Goal: Task Accomplishment & Management: Manage account settings

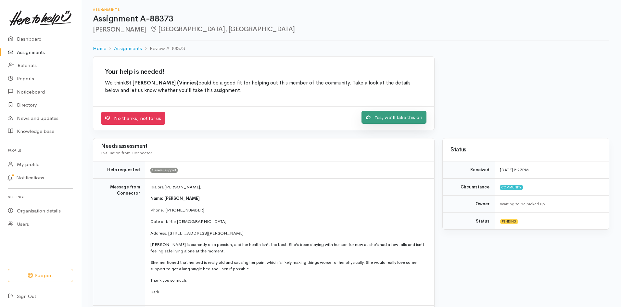
click at [401, 117] on link "Yes, we'll take this on" at bounding box center [393, 117] width 65 height 13
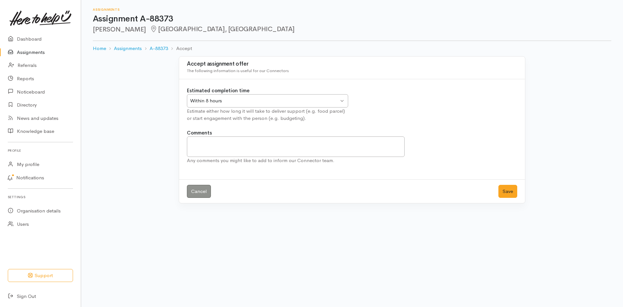
click at [321, 100] on div "Within 8 hours" at bounding box center [264, 100] width 149 height 7
click at [211, 144] on textarea "Comments" at bounding box center [296, 146] width 218 height 20
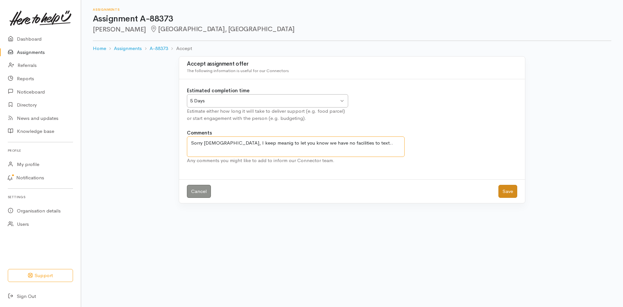
type textarea "Sorry ladies, I keep meanig to let you know we have no facilities to text.."
click at [508, 185] on button "Save" at bounding box center [508, 191] width 19 height 13
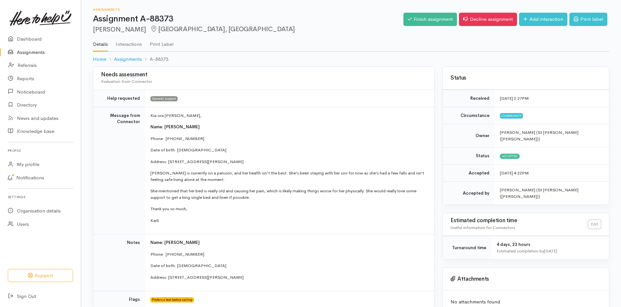
click at [33, 51] on link "Assignments" at bounding box center [40, 52] width 81 height 13
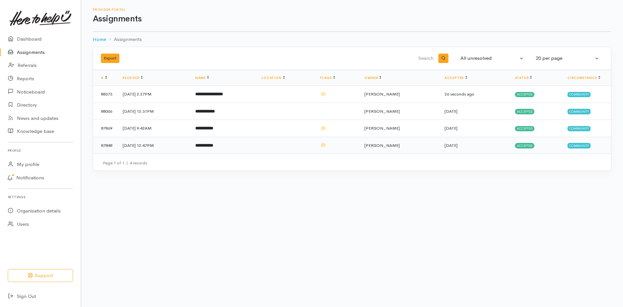
click at [216, 148] on td "**********" at bounding box center [223, 145] width 67 height 17
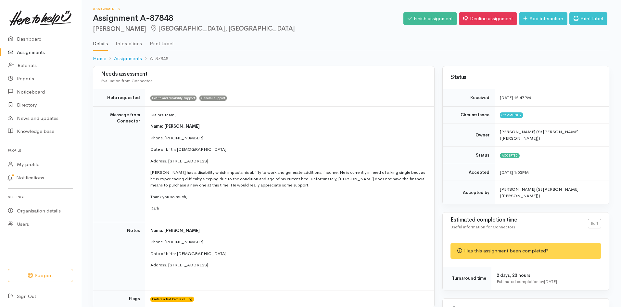
scroll to position [0, 0]
click at [435, 17] on link "Finish assignment" at bounding box center [430, 18] width 54 height 13
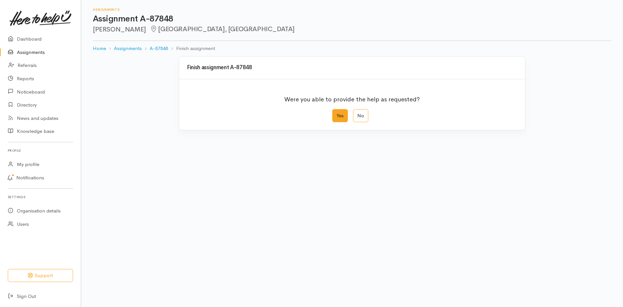
click at [336, 112] on label "Yes" at bounding box center [340, 115] width 16 height 13
click at [336, 112] on input "Yes" at bounding box center [334, 111] width 4 height 4
radio input "true"
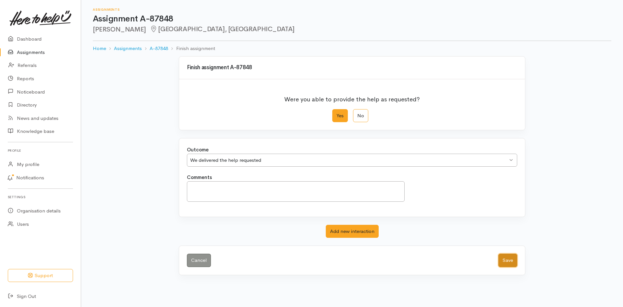
click at [513, 258] on button "Save" at bounding box center [508, 260] width 19 height 13
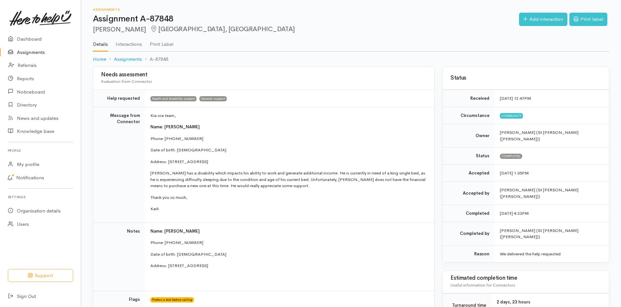
click at [30, 52] on link "Assignments" at bounding box center [40, 52] width 81 height 13
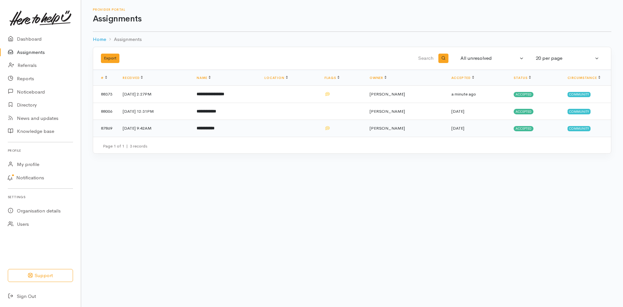
click at [215, 126] on b "**********" at bounding box center [206, 128] width 18 height 4
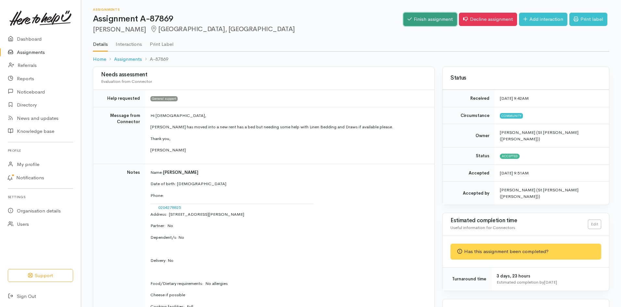
click at [428, 16] on link "Finish assignment" at bounding box center [430, 19] width 54 height 13
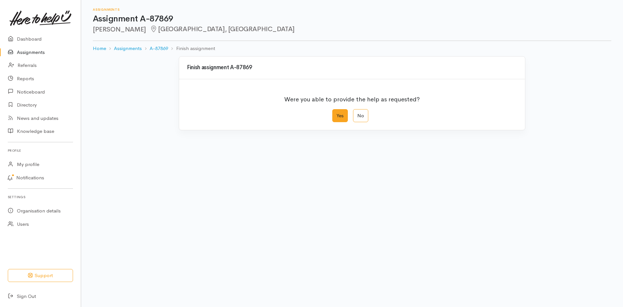
click at [339, 116] on label "Yes" at bounding box center [340, 115] width 16 height 13
click at [337, 113] on input "Yes" at bounding box center [334, 111] width 4 height 4
radio input "true"
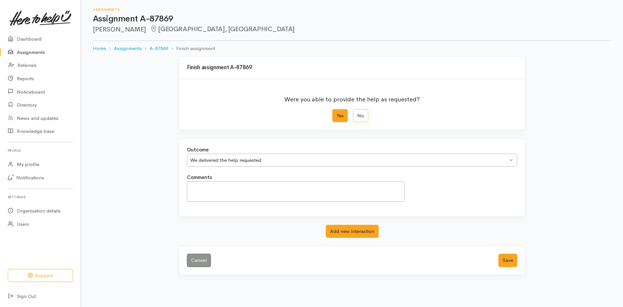
click at [341, 116] on label "Yes" at bounding box center [340, 115] width 16 height 13
click at [337, 113] on input "Yes" at bounding box center [334, 111] width 4 height 4
click at [511, 259] on button "Save" at bounding box center [508, 260] width 19 height 13
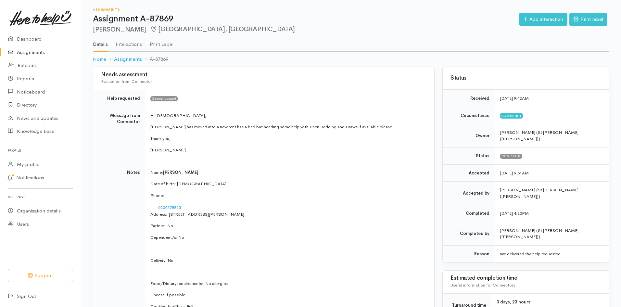
click at [32, 52] on link "Assignments" at bounding box center [40, 52] width 81 height 13
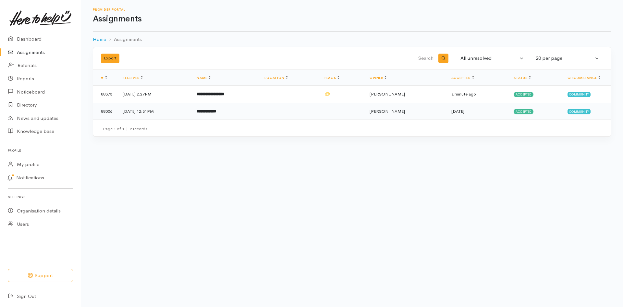
click at [216, 109] on b "**********" at bounding box center [206, 111] width 19 height 4
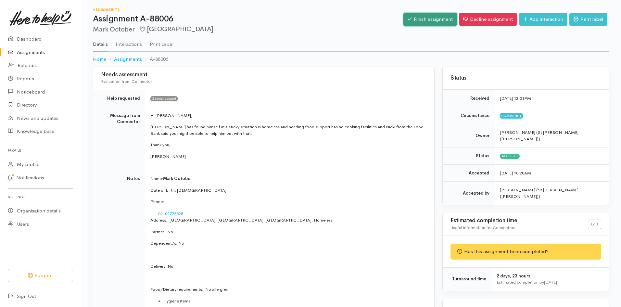
click at [433, 18] on link "Finish assignment" at bounding box center [430, 19] width 54 height 13
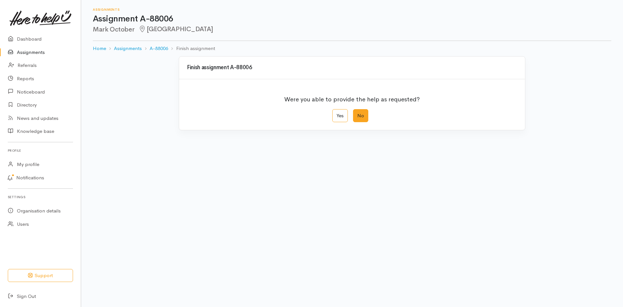
click at [359, 112] on label "No" at bounding box center [360, 115] width 15 height 13
click at [357, 112] on input "No" at bounding box center [355, 111] width 4 height 4
radio input "true"
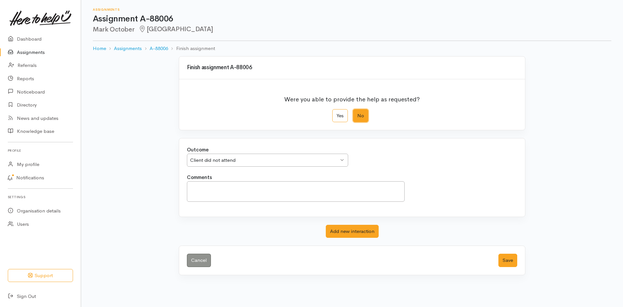
click at [341, 157] on div "Client did not attend Client did not attend" at bounding box center [267, 160] width 161 height 13
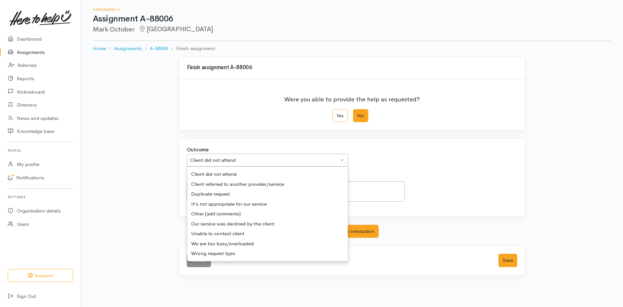
click at [341, 157] on div "Client did not attend Client did not attend" at bounding box center [267, 160] width 161 height 13
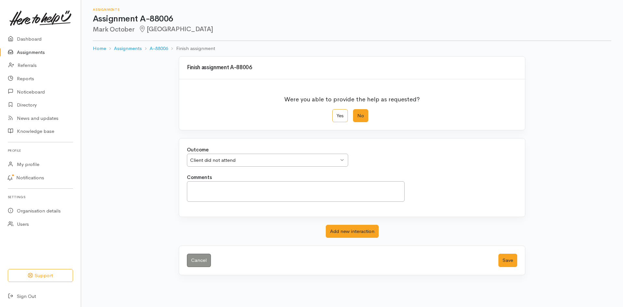
click at [339, 156] on div "Client did not attend Client did not attend" at bounding box center [267, 160] width 161 height 13
click at [241, 190] on textarea "Comments" at bounding box center [296, 191] width 218 height 20
type textarea "tried a couple times a day and no contact able to be made, we do have plenty of…"
click at [506, 259] on button "Save" at bounding box center [508, 260] width 19 height 13
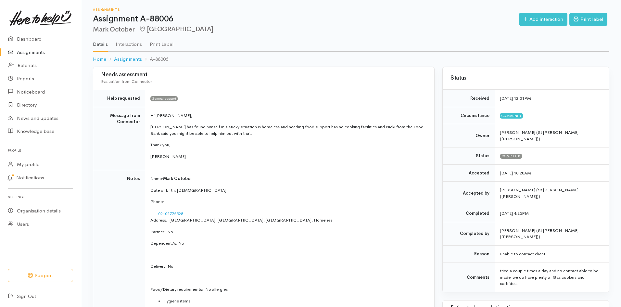
click at [31, 51] on link "Assignments" at bounding box center [40, 52] width 81 height 13
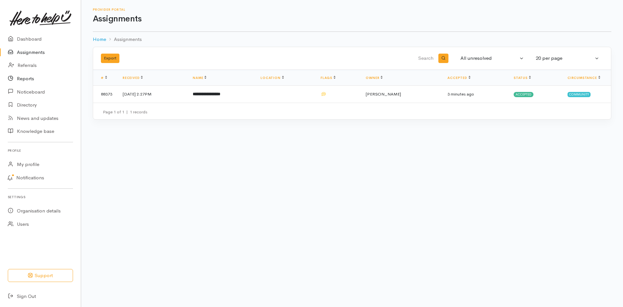
click at [27, 78] on link "Reports" at bounding box center [40, 78] width 81 height 13
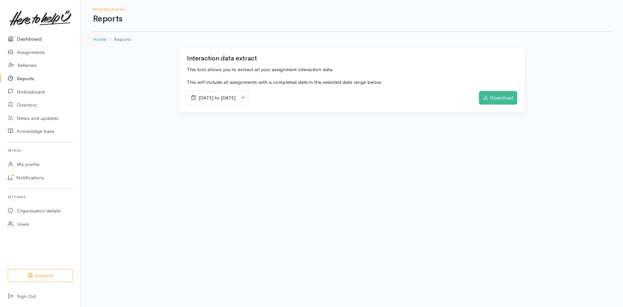
click at [30, 38] on link "Dashboard" at bounding box center [40, 38] width 81 height 13
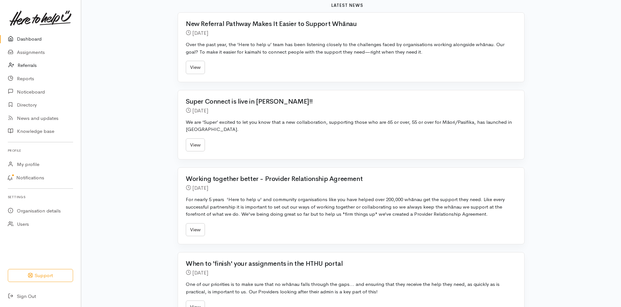
scroll to position [356, 0]
